Goal: Task Accomplishment & Management: Complete application form

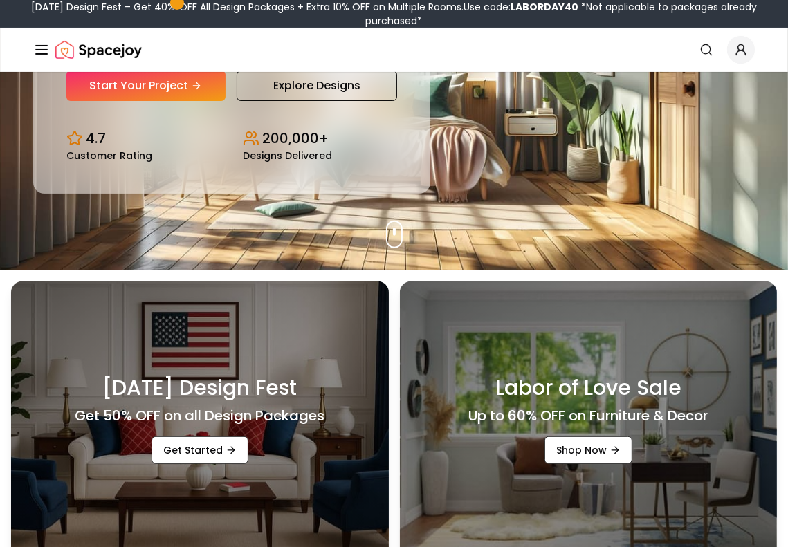
scroll to position [207, 0]
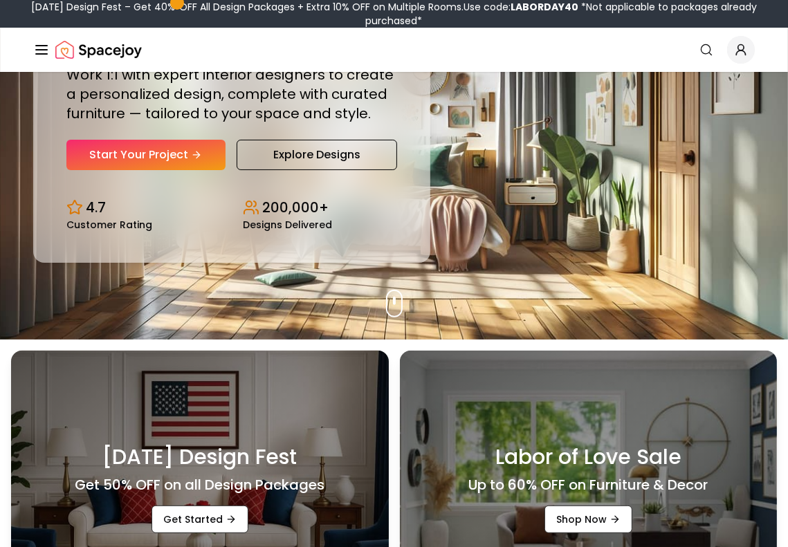
click at [132, 137] on div "Design Your Dream Space Online Work 1:1 with expert interior designers to creat…" at bounding box center [231, 72] width 330 height 196
click at [131, 155] on link "Start Your Project" at bounding box center [145, 155] width 159 height 30
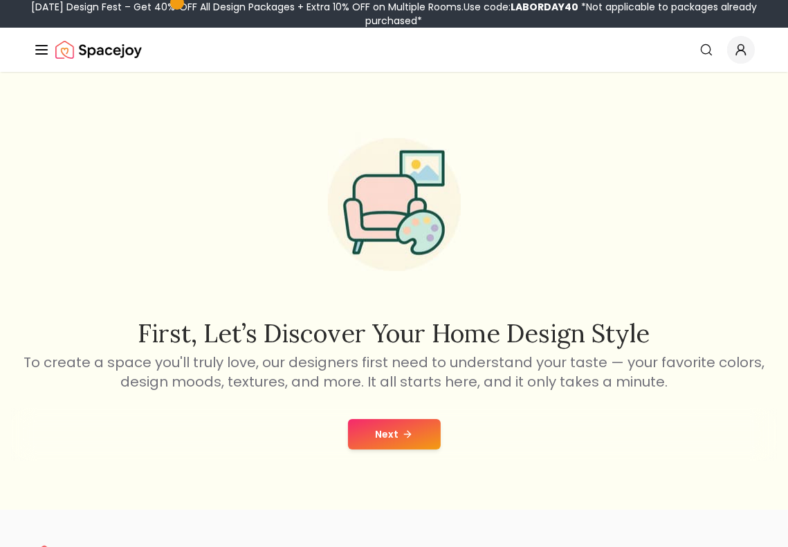
scroll to position [17531, 0]
click at [366, 428] on button "Next" at bounding box center [394, 434] width 93 height 30
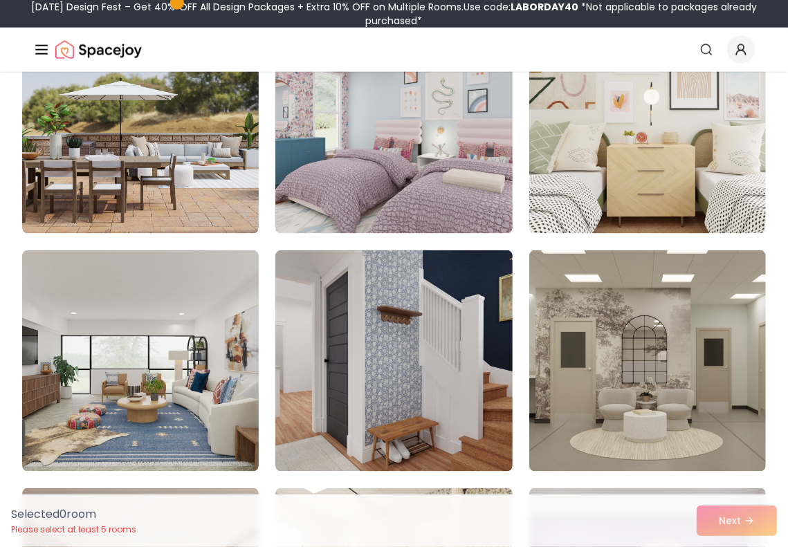
scroll to position [1383, 0]
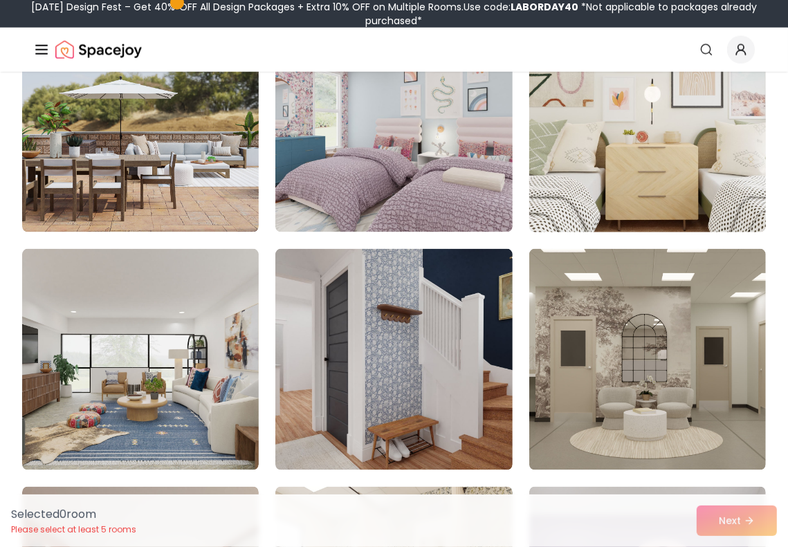
click at [556, 141] on img at bounding box center [647, 122] width 248 height 232
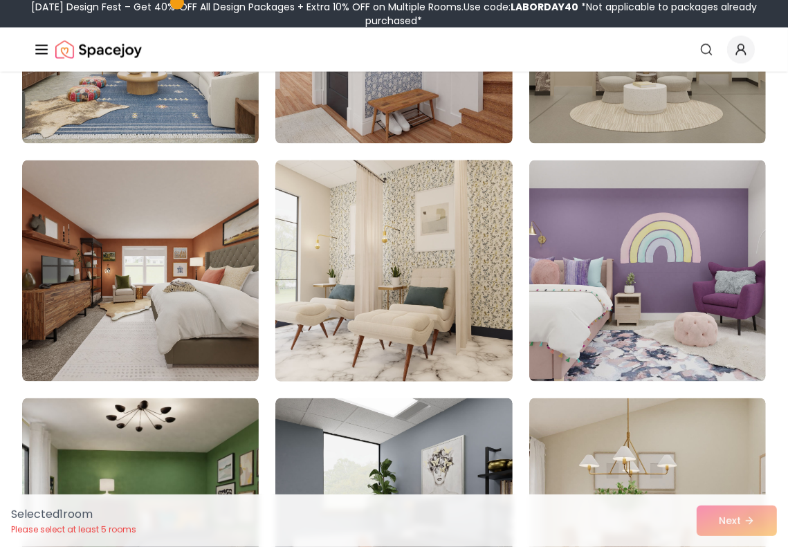
scroll to position [1798, 0]
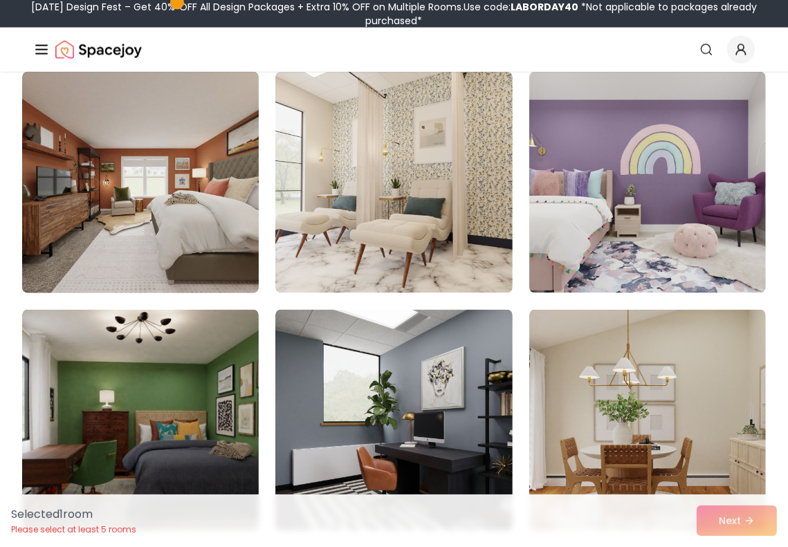
click at [133, 230] on img at bounding box center [140, 182] width 248 height 232
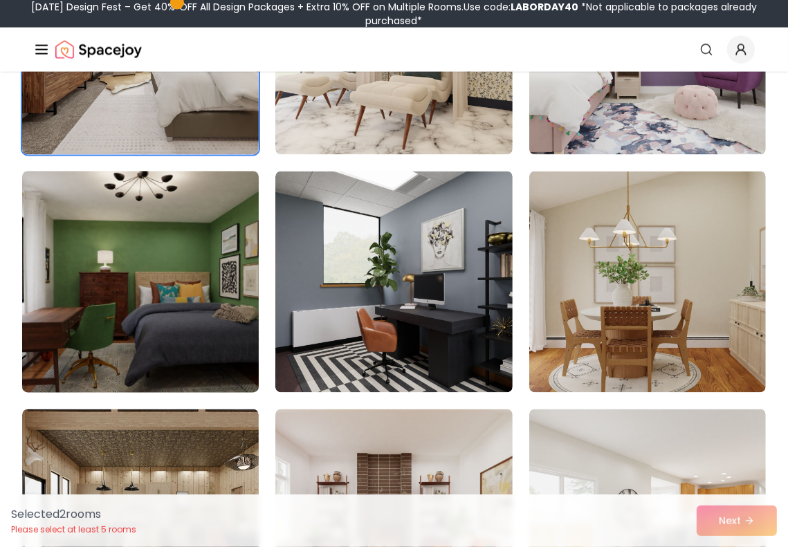
scroll to position [2005, 0]
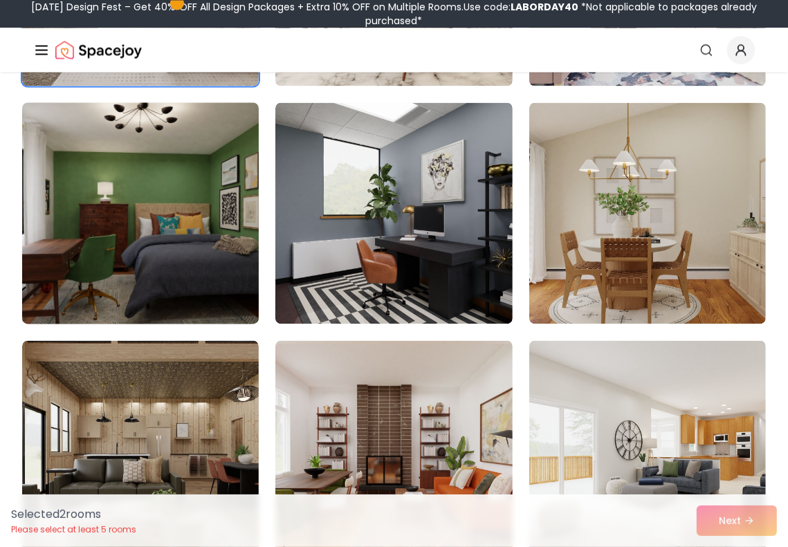
click at [185, 230] on img at bounding box center [140, 213] width 248 height 232
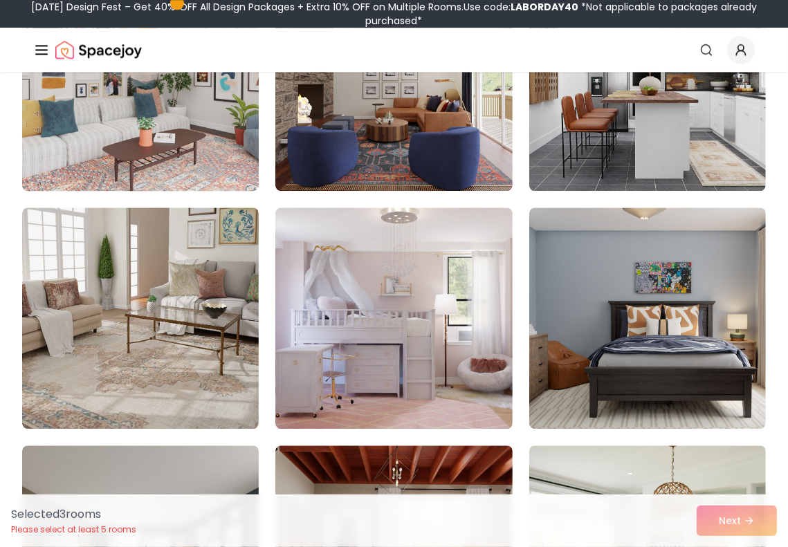
scroll to position [2627, 0]
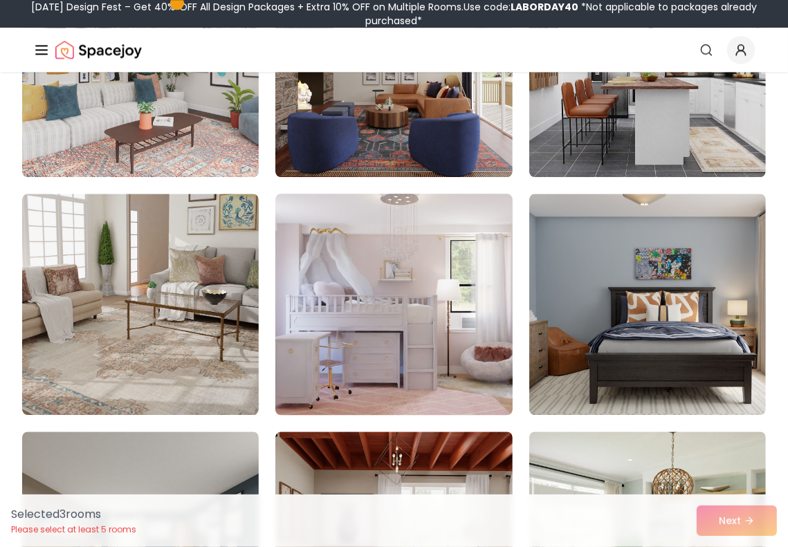
click at [346, 270] on img at bounding box center [394, 304] width 248 height 232
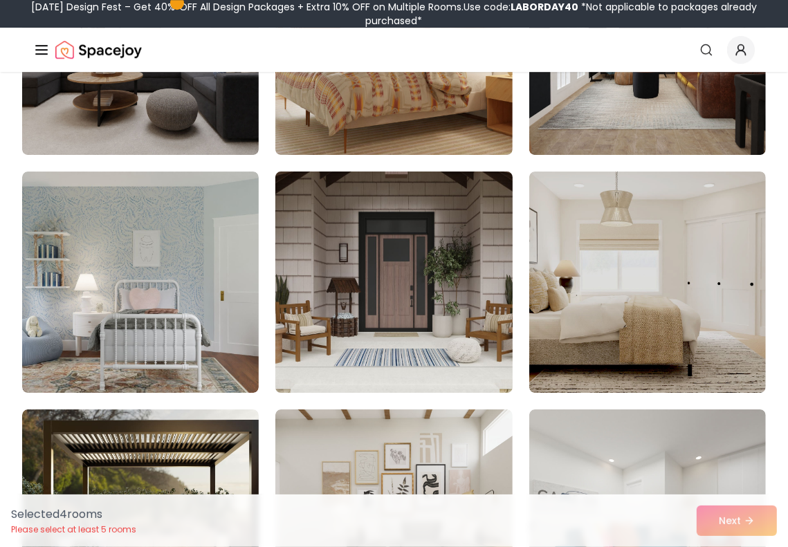
scroll to position [3388, 0]
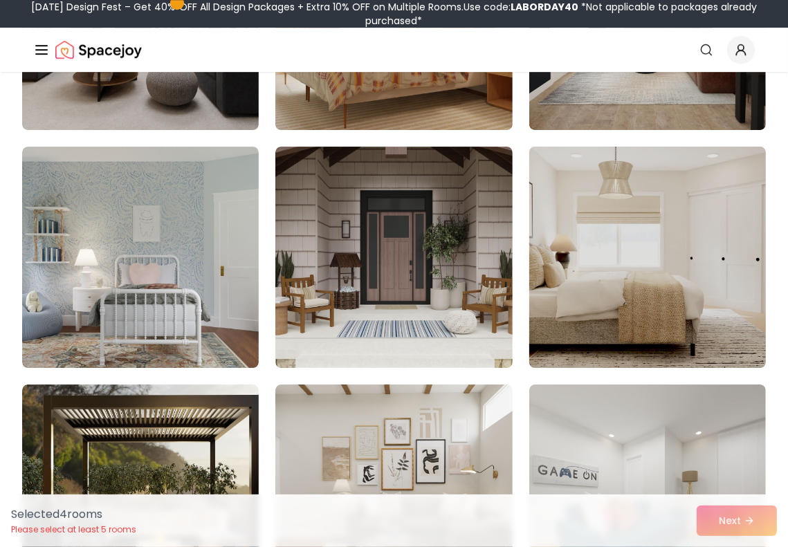
click at [700, 190] on img at bounding box center [647, 257] width 248 height 232
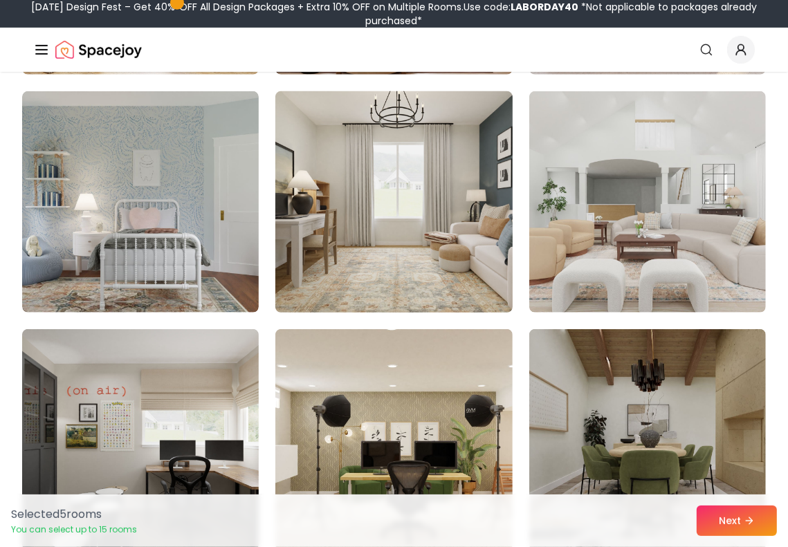
scroll to position [4702, 0]
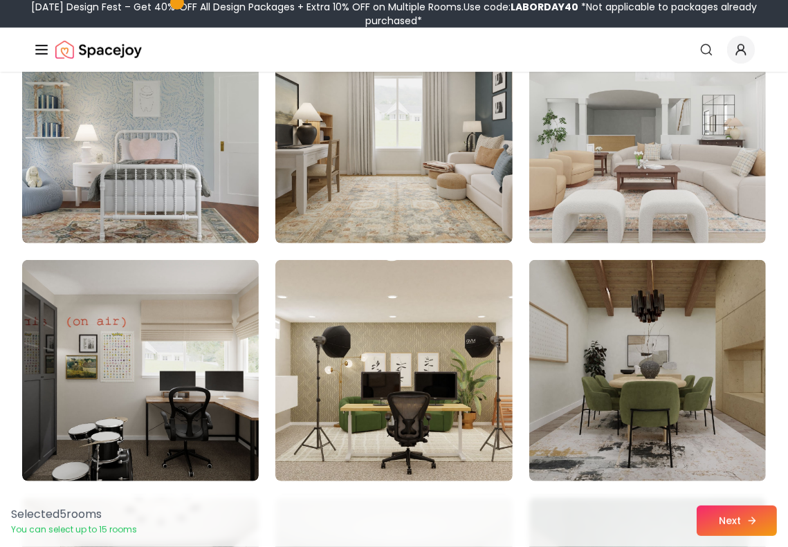
click at [720, 517] on button "Next" at bounding box center [736, 520] width 80 height 30
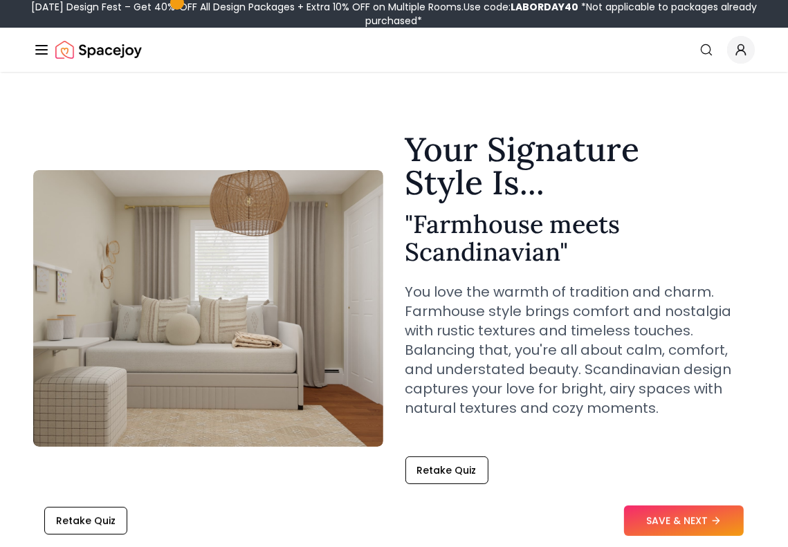
scroll to position [17531, 0]
click at [682, 513] on button "SAVE & NEXT" at bounding box center [684, 520] width 120 height 30
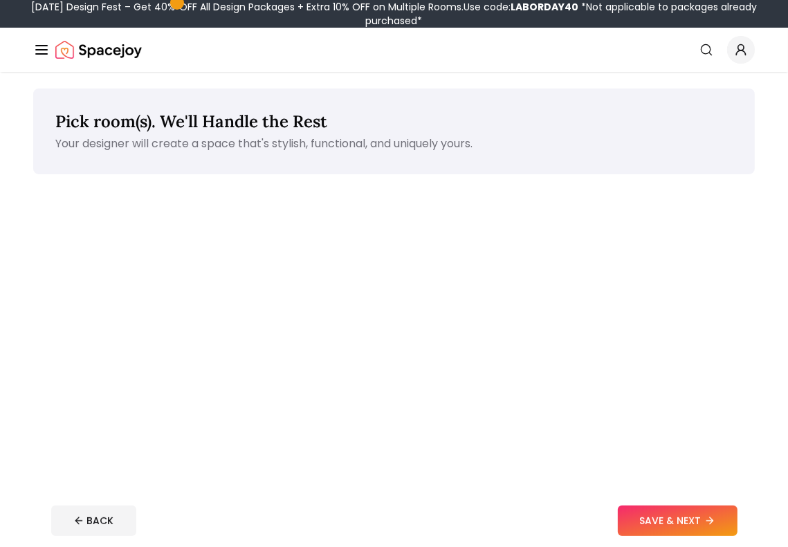
scroll to position [17531, 0]
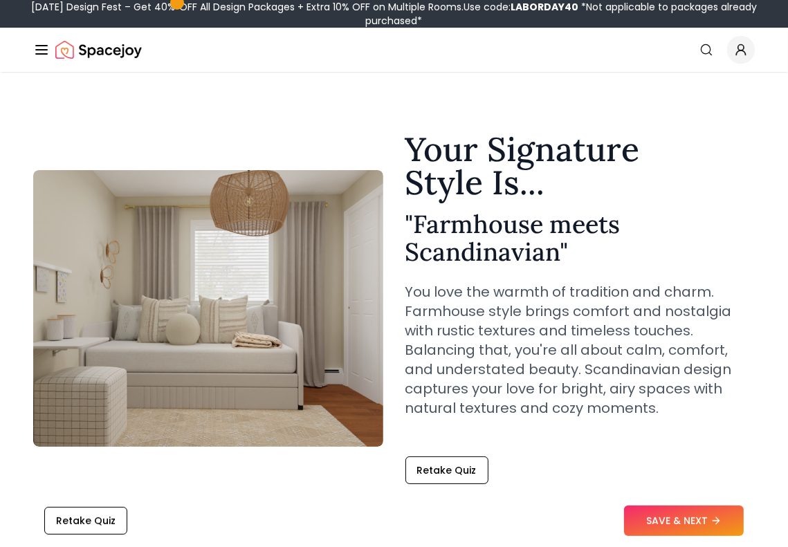
scroll to position [17531, 0]
